Goal: Navigation & Orientation: Find specific page/section

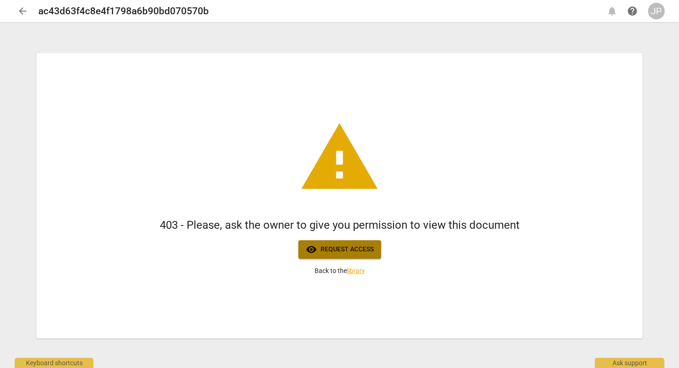
click at [342, 251] on span "visibility Request access" at bounding box center [340, 249] width 68 height 11
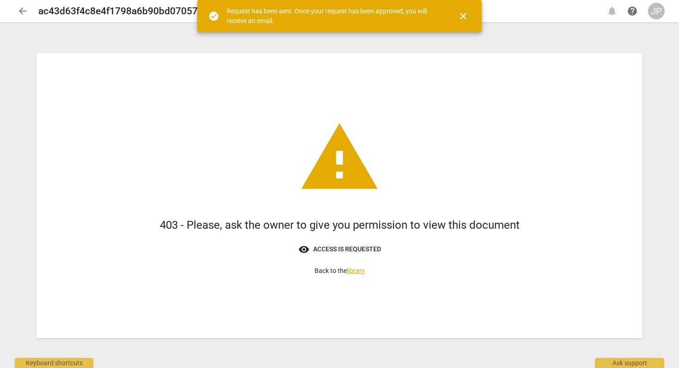
click at [460, 20] on span "close" at bounding box center [463, 16] width 11 height 11
